Goal: Check status: Check status

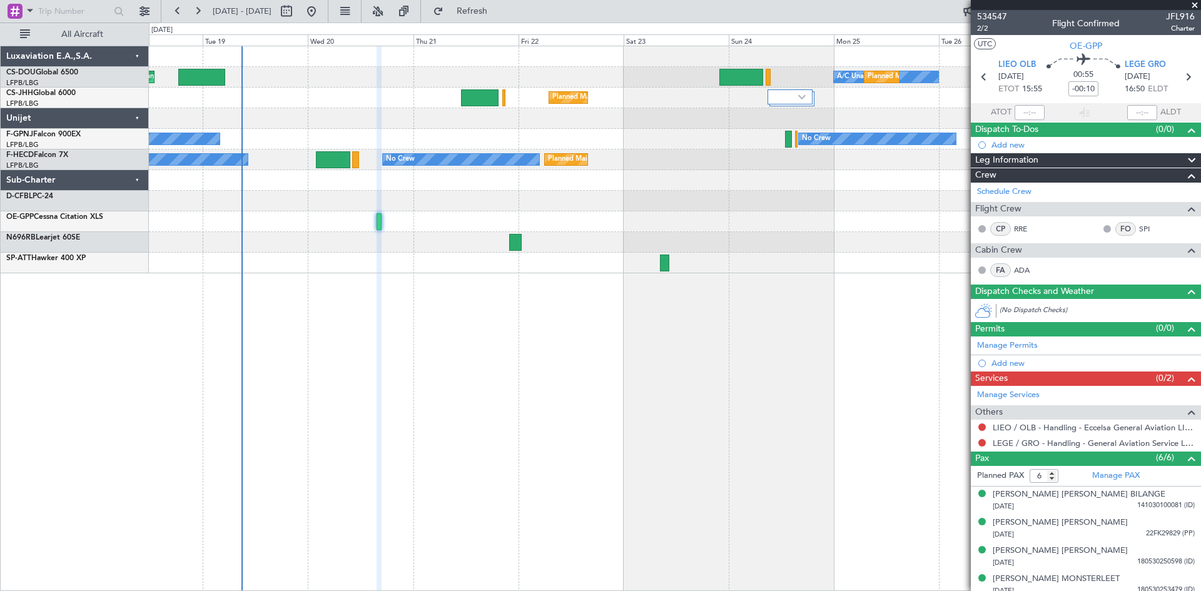
click at [438, 438] on div "Planned Maint [GEOGRAPHIC_DATA] ([GEOGRAPHIC_DATA]) A/C Unavailable Planned Mai…" at bounding box center [675, 318] width 1052 height 545
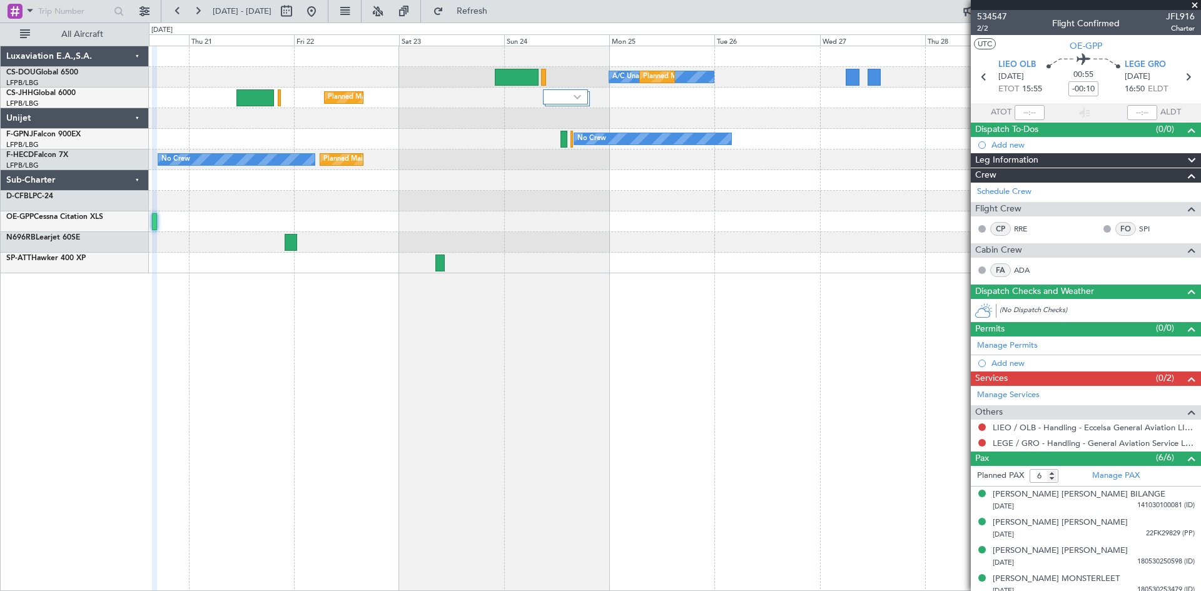
click at [486, 351] on div "A/C Unavailable Planned Maint [GEOGRAPHIC_DATA] ([GEOGRAPHIC_DATA]) Planned Mai…" at bounding box center [675, 318] width 1052 height 545
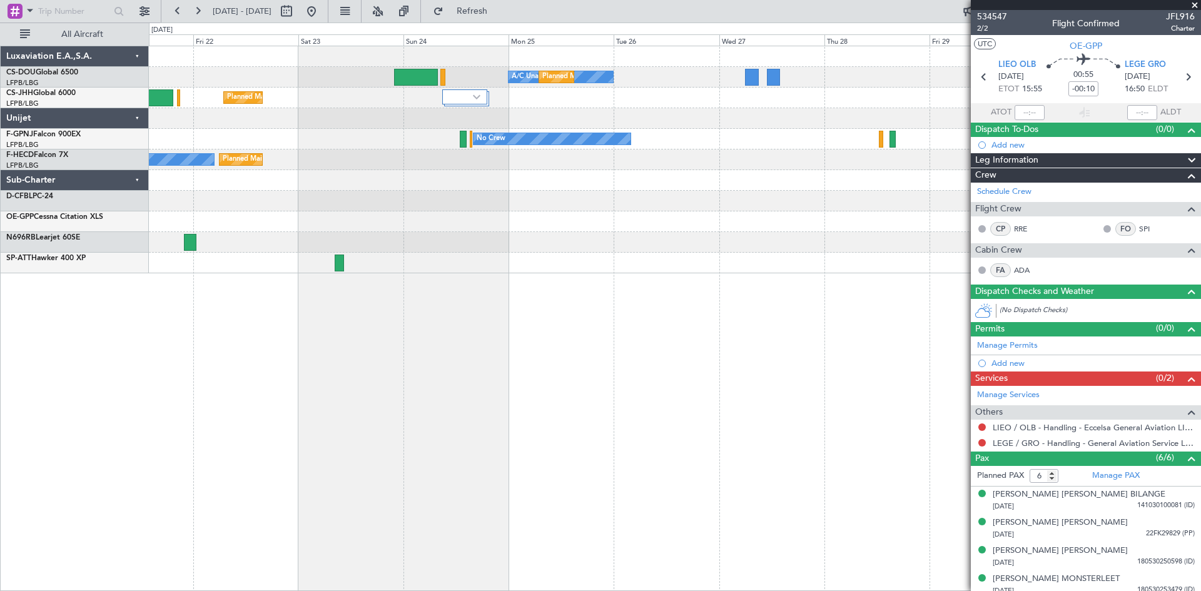
click at [429, 311] on div "A/C Unavailable Planned Maint [GEOGRAPHIC_DATA] ([GEOGRAPHIC_DATA]) Planned Mai…" at bounding box center [675, 318] width 1052 height 545
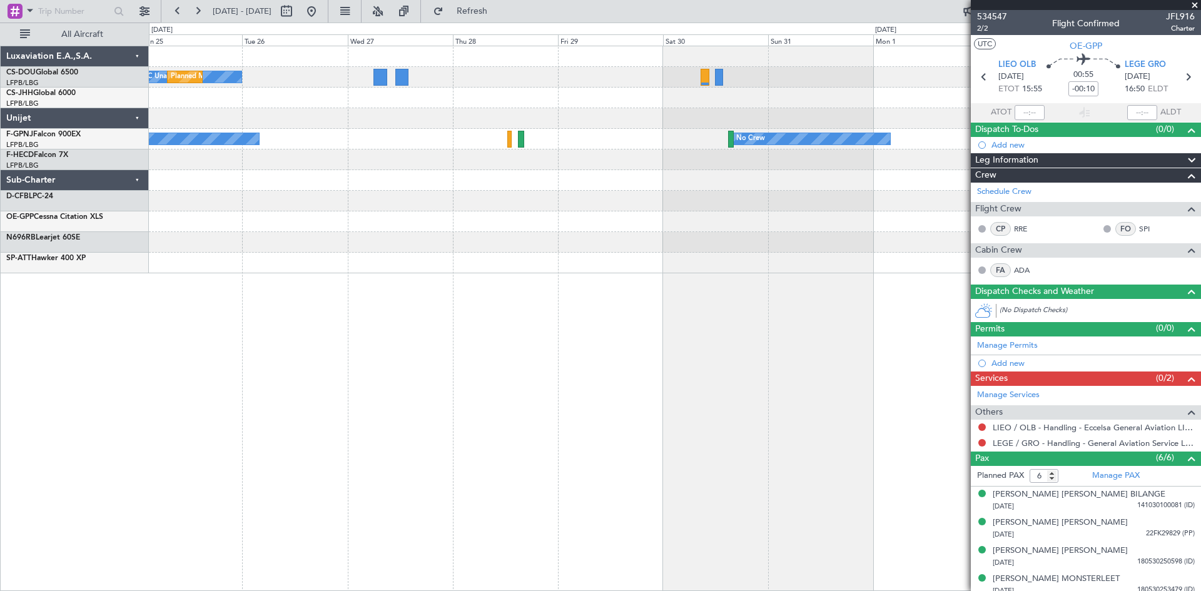
click at [448, 272] on div "A/C Unavailable Planned Maint [GEOGRAPHIC_DATA] ([GEOGRAPHIC_DATA]) Planned Mai…" at bounding box center [674, 159] width 1051 height 227
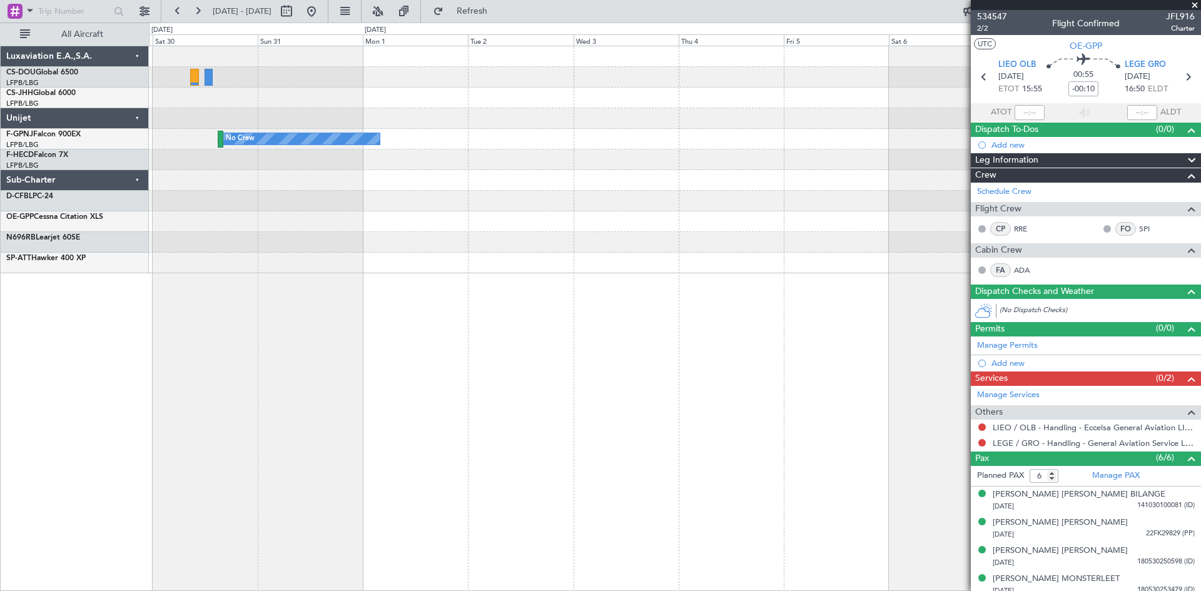
click at [373, 266] on div "No Crew" at bounding box center [674, 159] width 1051 height 227
click at [384, 250] on div "No Crew" at bounding box center [674, 159] width 1051 height 227
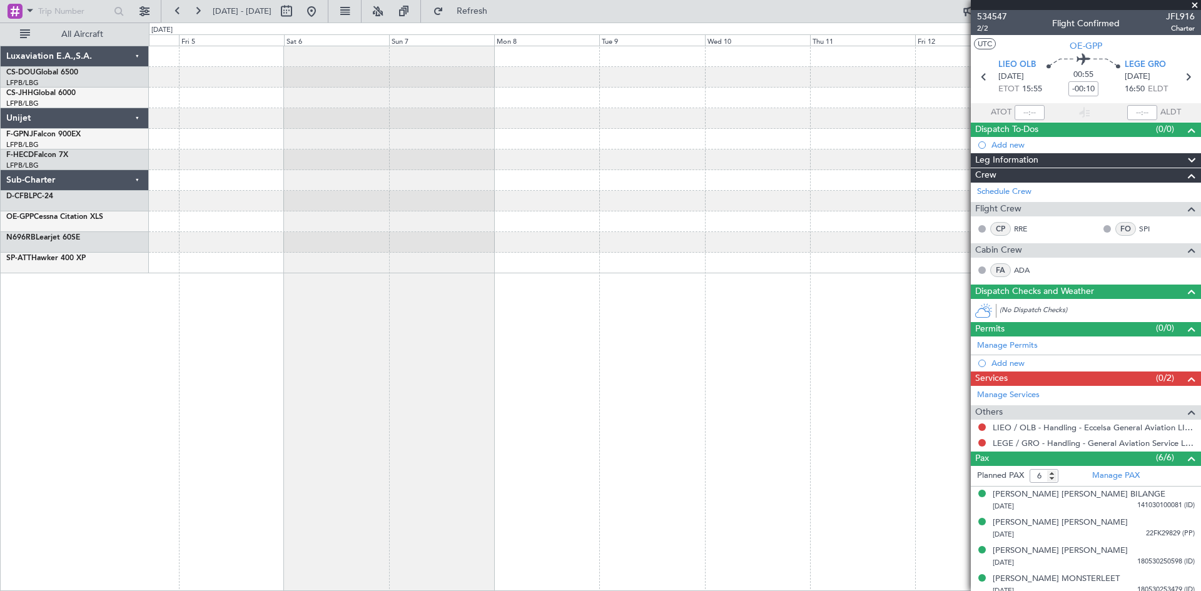
click at [408, 260] on div at bounding box center [674, 159] width 1051 height 227
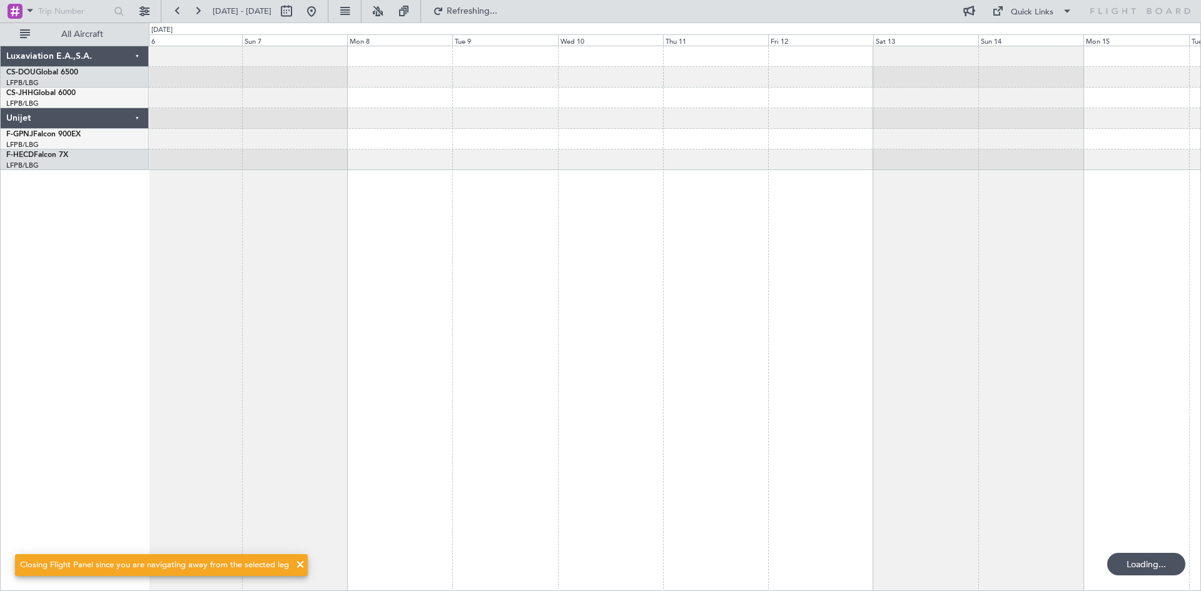
click at [573, 229] on div at bounding box center [675, 318] width 1052 height 545
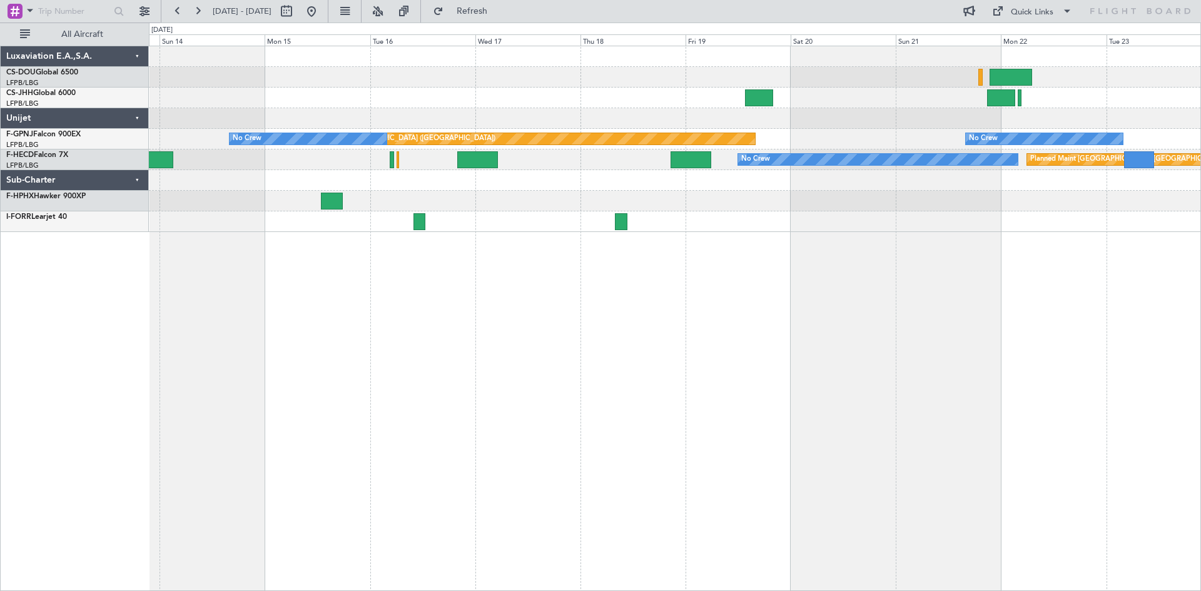
click at [286, 296] on div "Planned Maint [GEOGRAPHIC_DATA] ([GEOGRAPHIC_DATA]) No Crew No Crew No Crew No …" at bounding box center [675, 318] width 1052 height 545
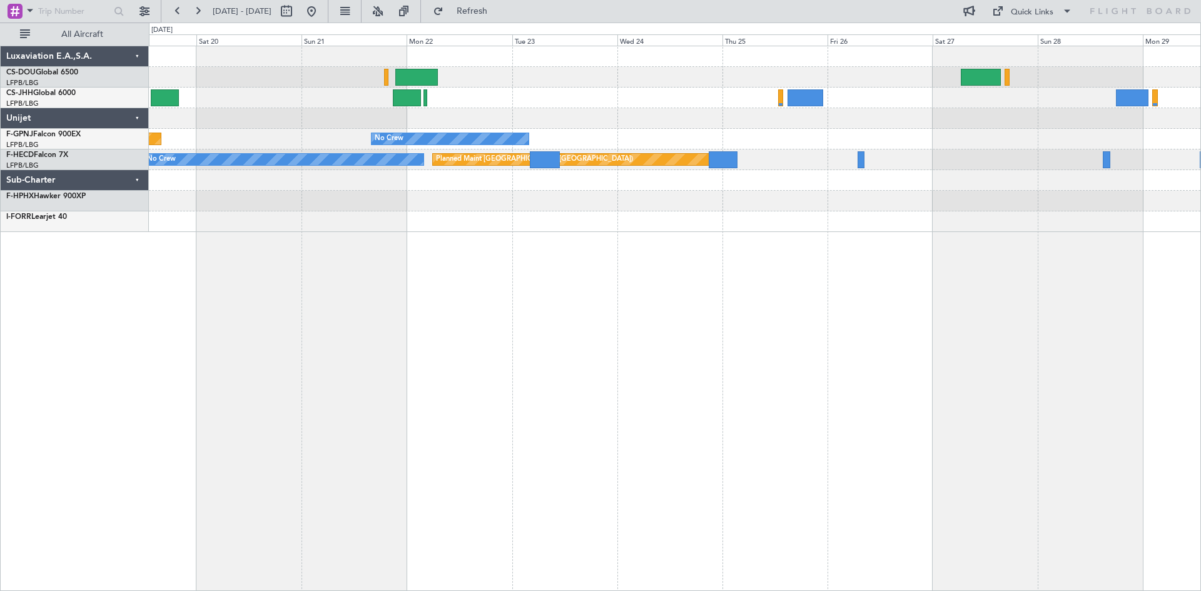
click at [276, 299] on div "Planned Maint [GEOGRAPHIC_DATA] ([GEOGRAPHIC_DATA]) No Crew No Crew Planned Mai…" at bounding box center [675, 318] width 1052 height 545
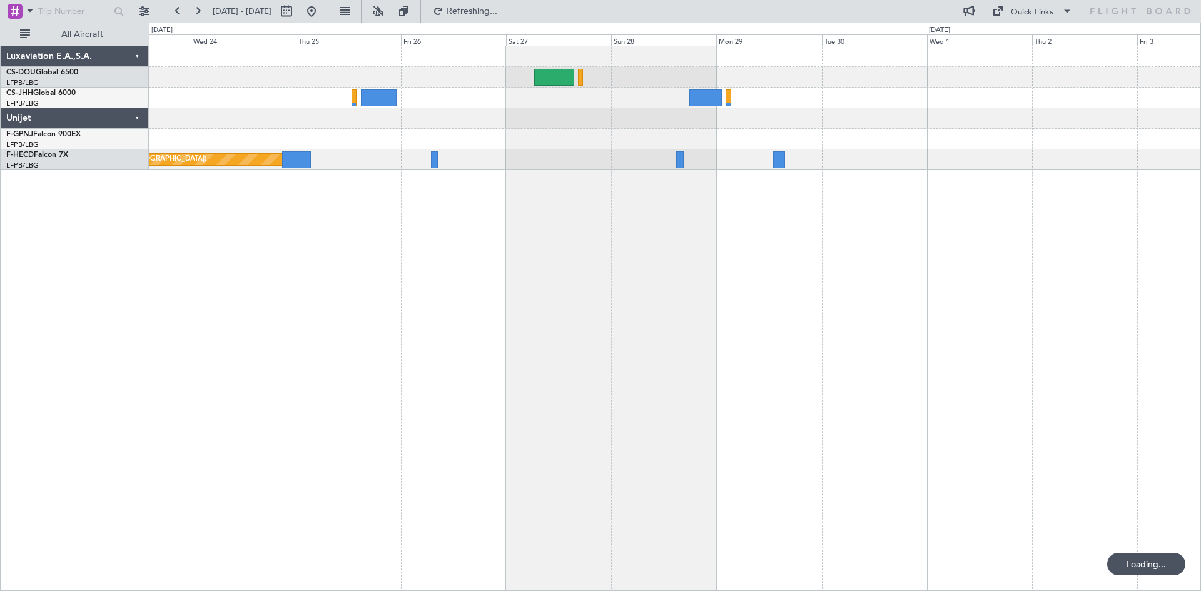
click at [463, 298] on div "No Crew Planned Maint [GEOGRAPHIC_DATA] ([GEOGRAPHIC_DATA]) No Crew" at bounding box center [675, 318] width 1052 height 545
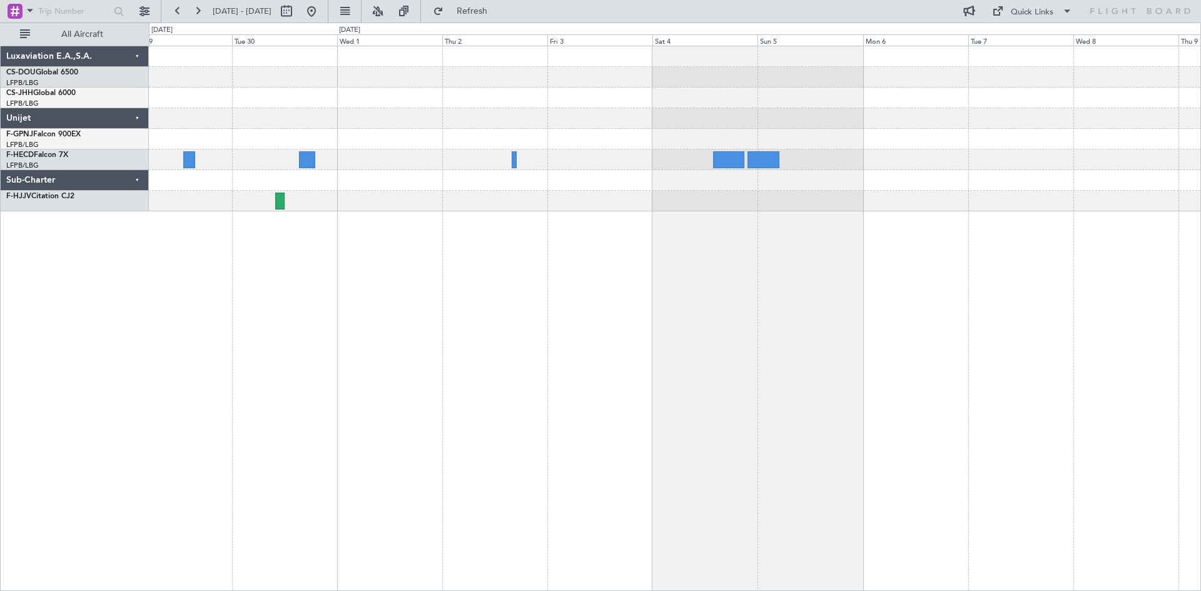
click at [418, 290] on div at bounding box center [675, 318] width 1052 height 545
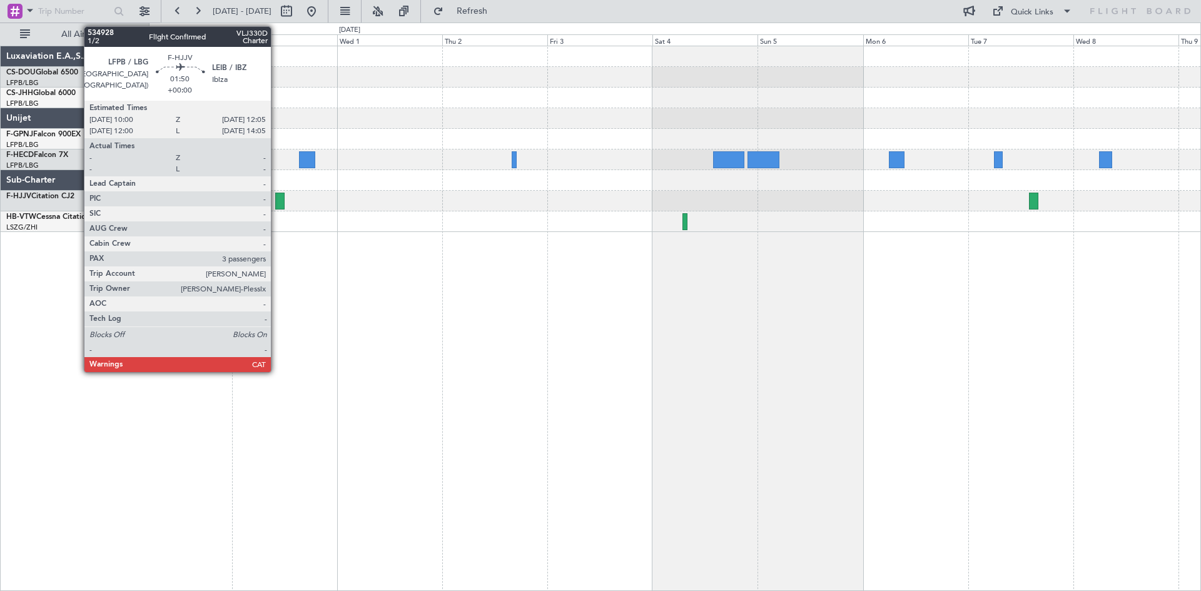
click at [276, 200] on div at bounding box center [279, 201] width 9 height 17
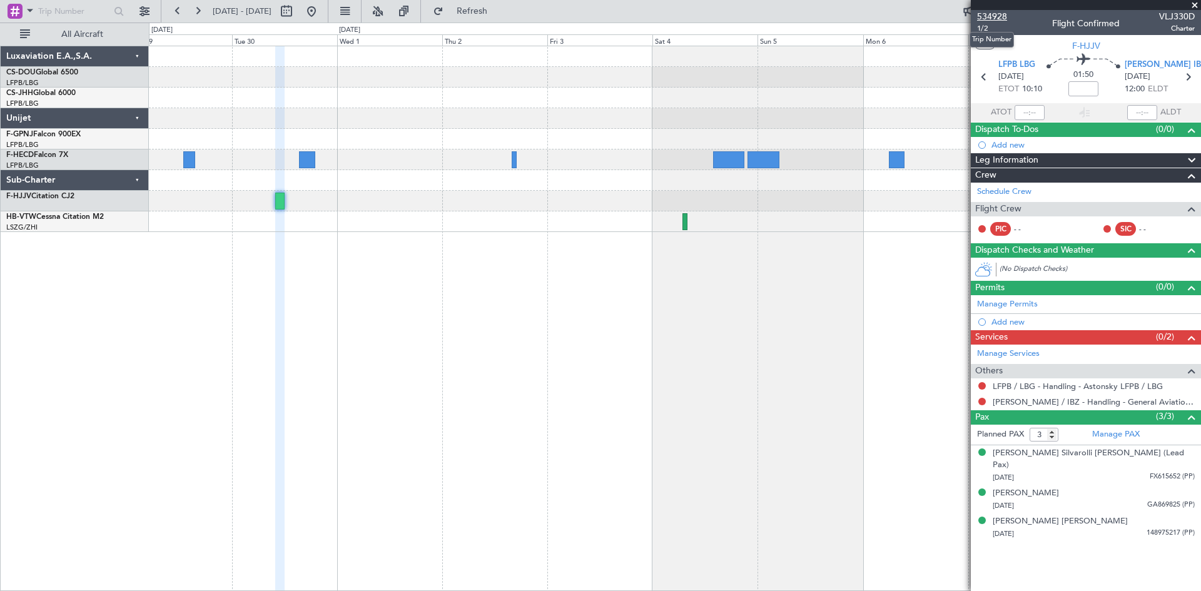
click at [990, 13] on span "534928" at bounding box center [992, 16] width 30 height 13
click at [176, 9] on button at bounding box center [178, 11] width 20 height 20
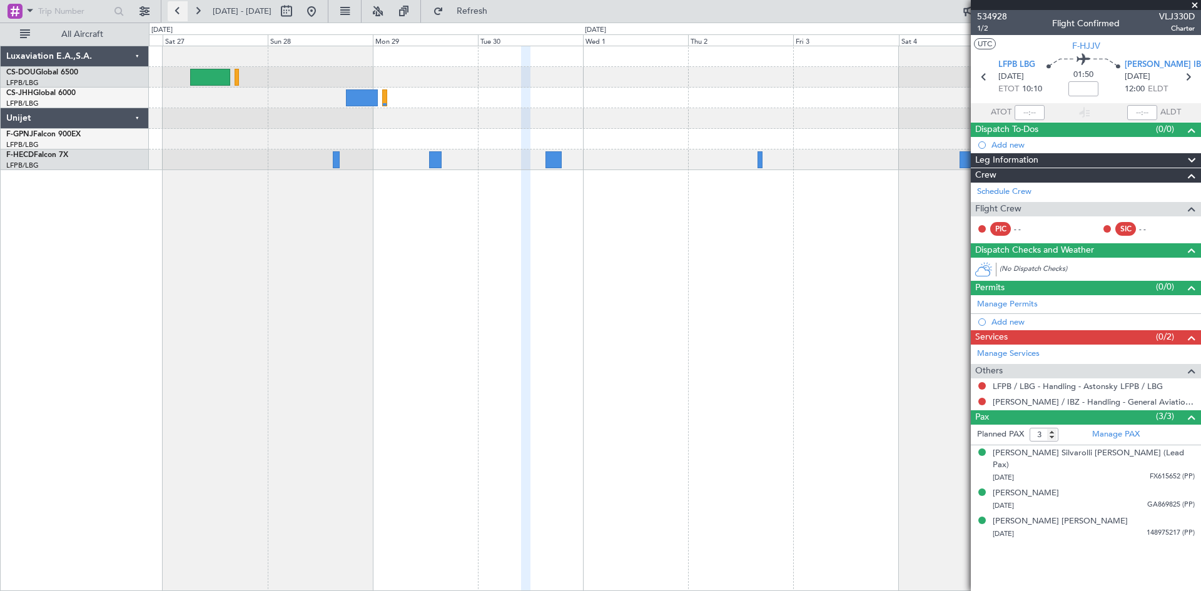
click at [176, 9] on button at bounding box center [178, 11] width 20 height 20
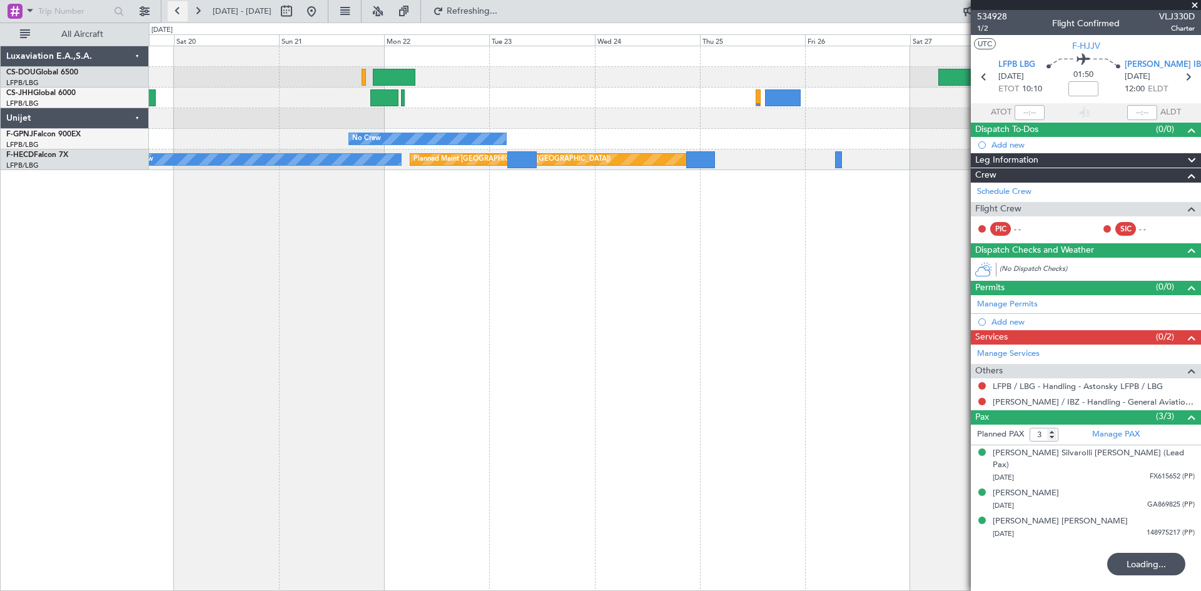
click at [176, 9] on button at bounding box center [178, 11] width 20 height 20
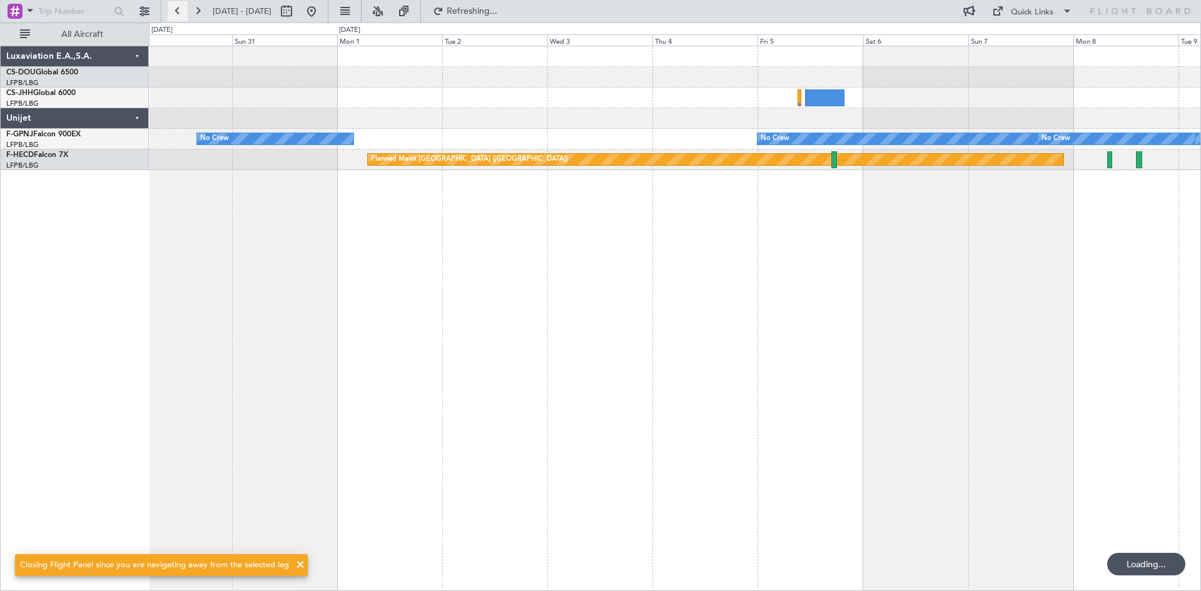
click at [176, 9] on button at bounding box center [178, 11] width 20 height 20
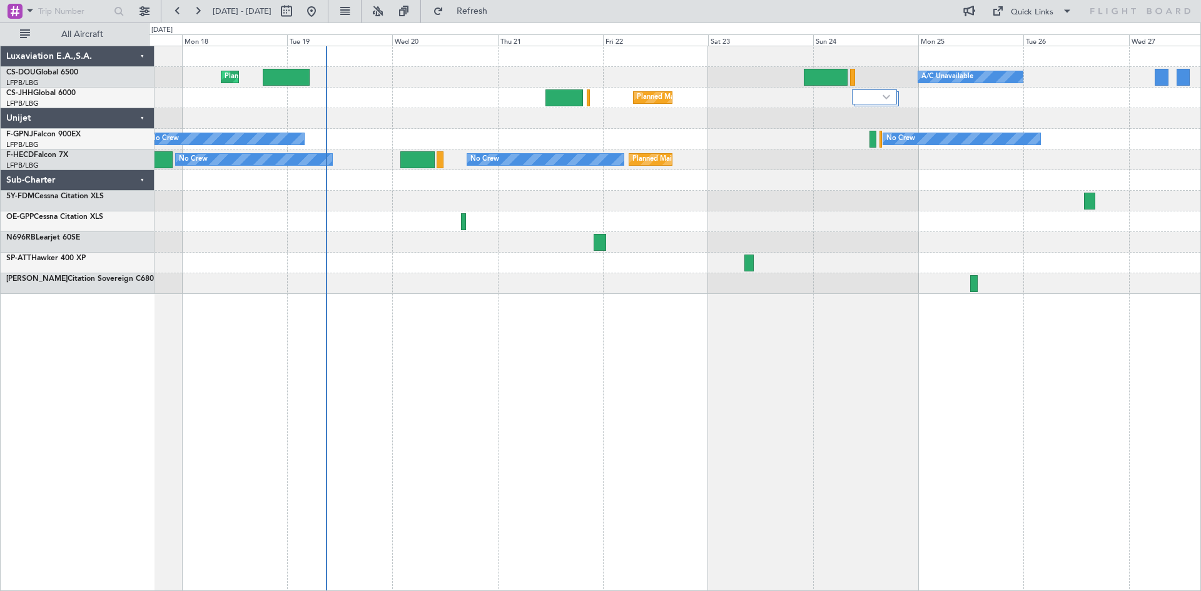
click at [832, 383] on div "Planned Maint [GEOGRAPHIC_DATA] ([GEOGRAPHIC_DATA]) A/C Unavailable Planned Mai…" at bounding box center [675, 318] width 1052 height 545
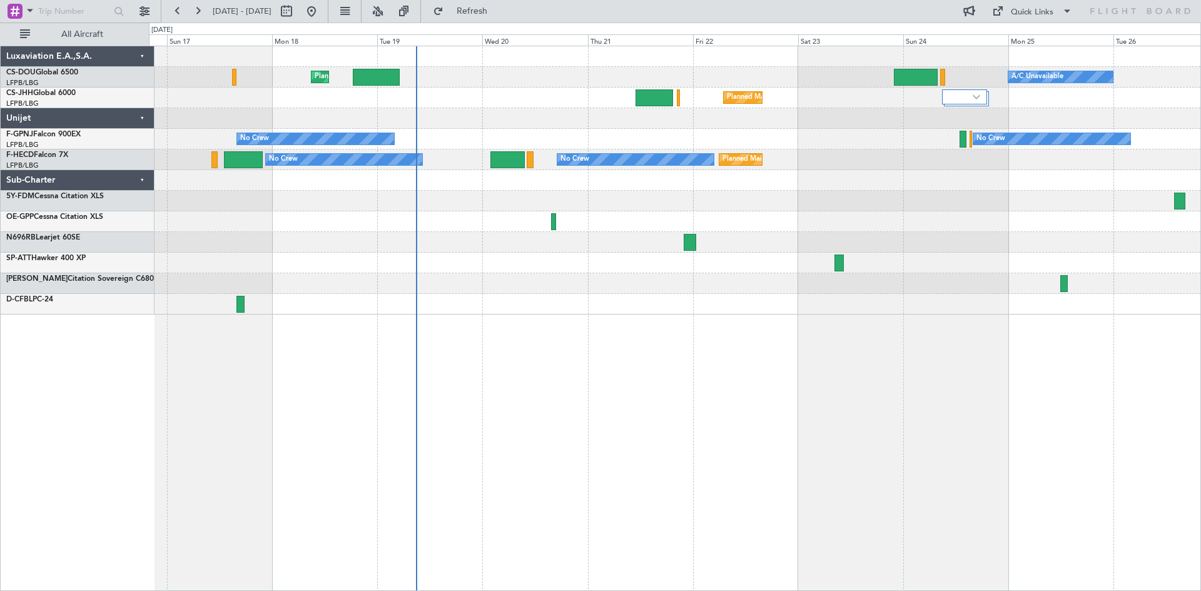
click at [817, 353] on div "Planned Maint [GEOGRAPHIC_DATA] ([GEOGRAPHIC_DATA]) A/C Unavailable Planned Mai…" at bounding box center [675, 318] width 1052 height 545
